Goal: Task Accomplishment & Management: Use online tool/utility

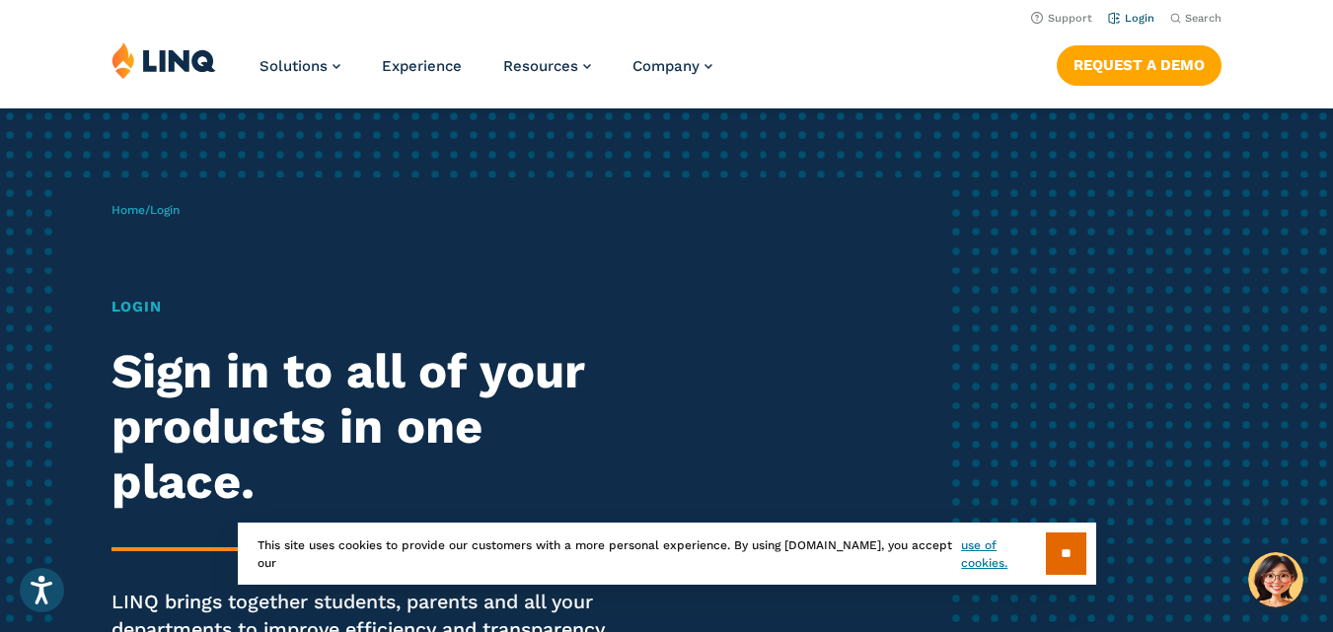
click at [1142, 13] on link "Login" at bounding box center [1131, 18] width 46 height 13
click at [1140, 19] on link "Login" at bounding box center [1131, 18] width 46 height 13
click at [1070, 562] on input "**" at bounding box center [1066, 554] width 40 height 42
